Goal: Transaction & Acquisition: Purchase product/service

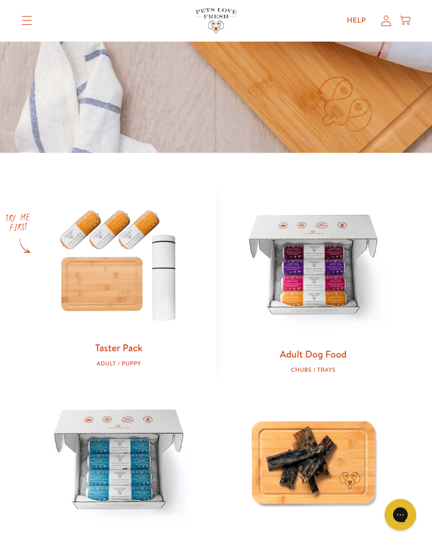
scroll to position [301, 0]
click at [321, 358] on link "Adult Dog Food" at bounding box center [312, 353] width 67 height 14
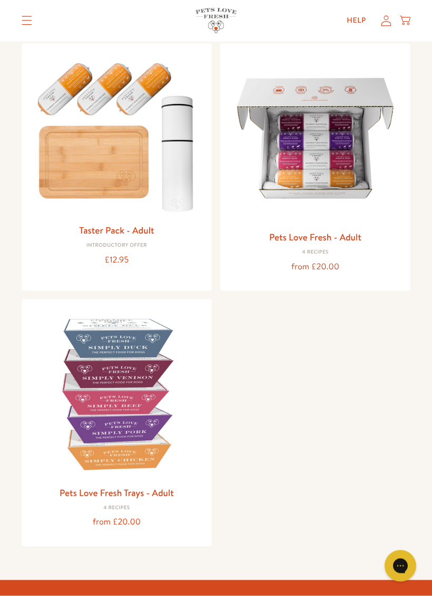
scroll to position [114, 0]
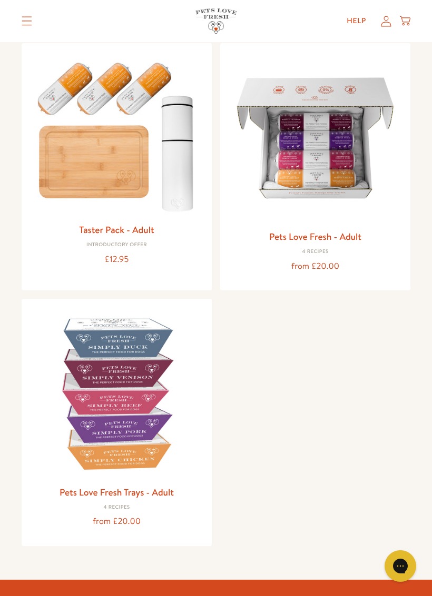
click at [125, 448] on img at bounding box center [116, 393] width 173 height 173
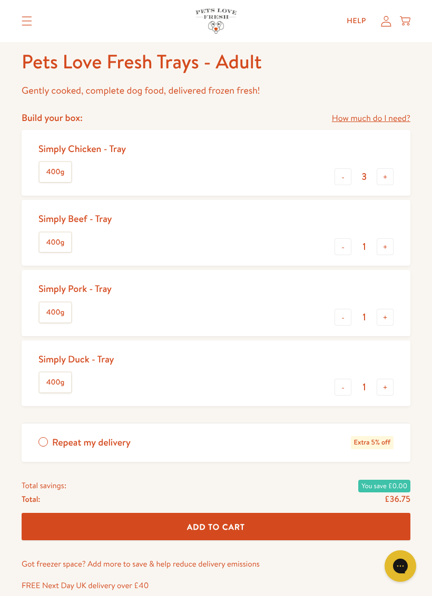
scroll to position [405, 0]
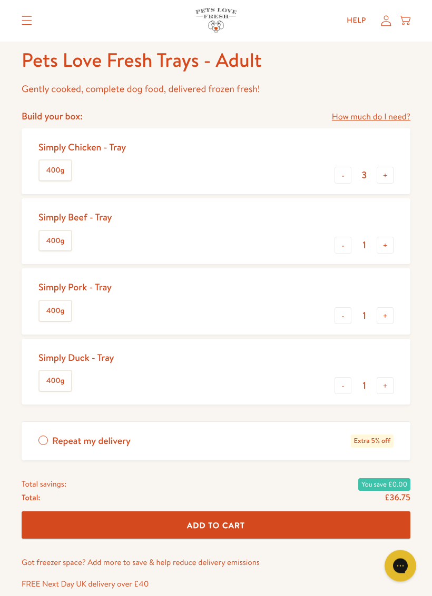
click at [341, 172] on button "-" at bounding box center [342, 175] width 17 height 17
click at [343, 170] on button "-" at bounding box center [342, 175] width 17 height 17
type input "1"
click at [310, 178] on div "Simply Chicken - Tray 400g - 1 +" at bounding box center [216, 161] width 388 height 66
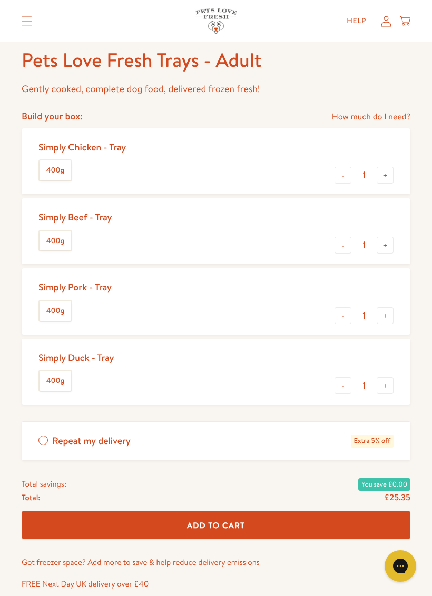
click at [341, 246] on button "-" at bounding box center [342, 245] width 17 height 17
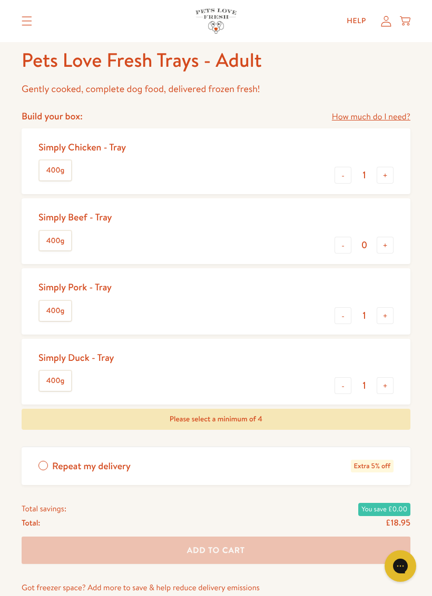
click at [348, 243] on button "-" at bounding box center [342, 245] width 17 height 17
click at [388, 243] on button "+" at bounding box center [384, 245] width 17 height 17
type input "1"
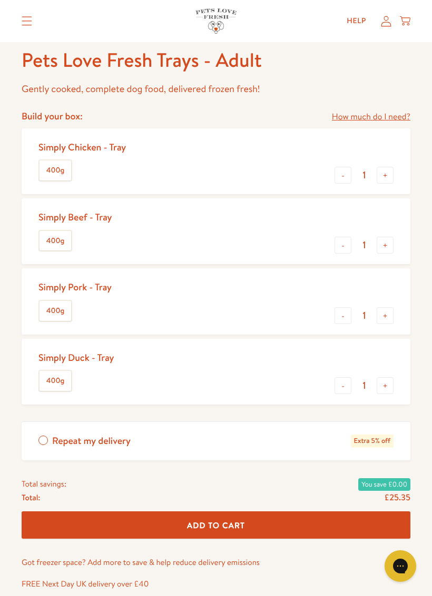
click at [345, 314] on button "-" at bounding box center [342, 315] width 17 height 17
type input "0"
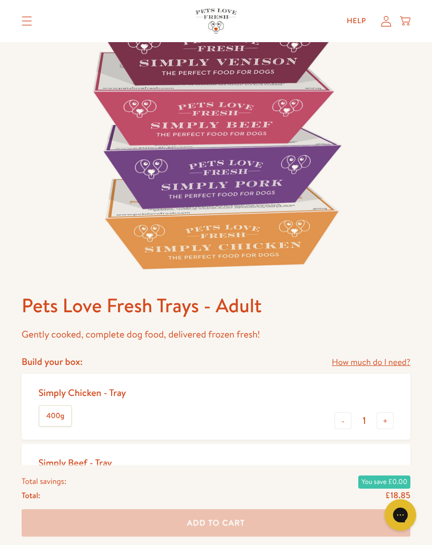
scroll to position [0, 0]
